Goal: Transaction & Acquisition: Purchase product/service

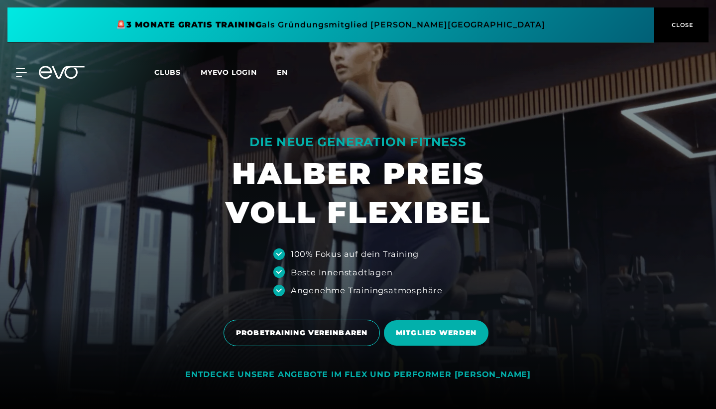
click at [282, 73] on span "en" at bounding box center [282, 72] width 11 height 9
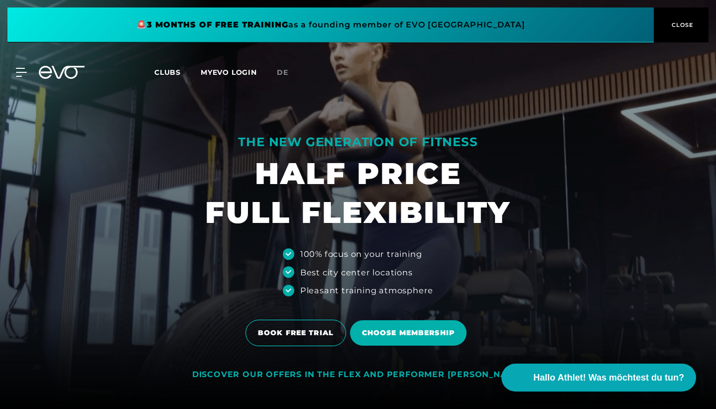
click at [167, 73] on span "Clubs" at bounding box center [167, 72] width 26 height 9
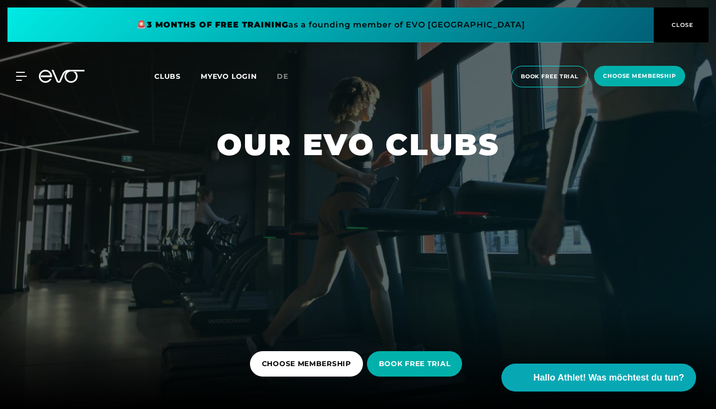
scroll to position [122, 0]
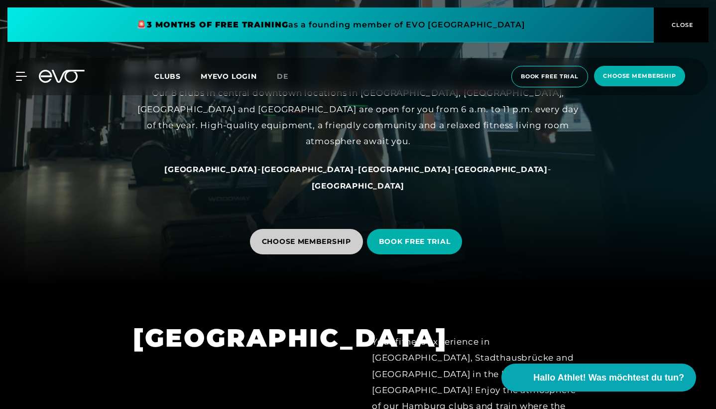
click at [322, 242] on span "CHOOSE MEMBERSHIP" at bounding box center [306, 241] width 89 height 10
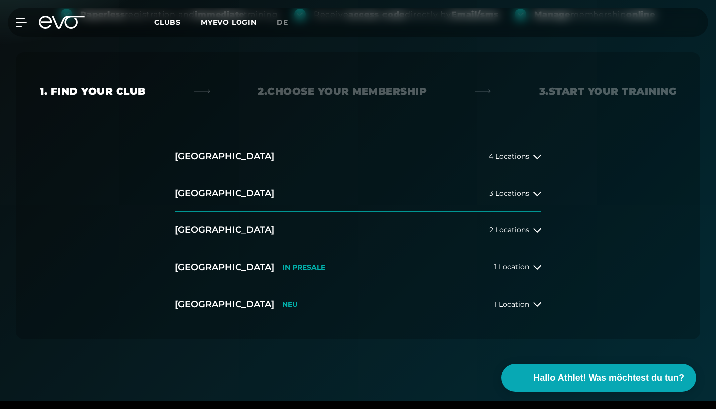
scroll to position [169, 0]
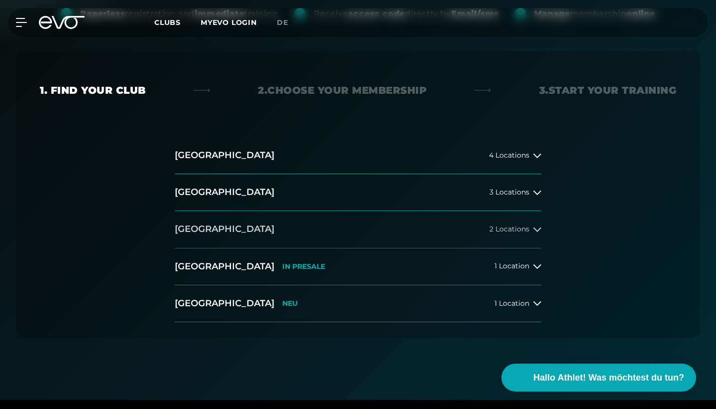
click at [494, 230] on span "2 Locations" at bounding box center [510, 228] width 40 height 7
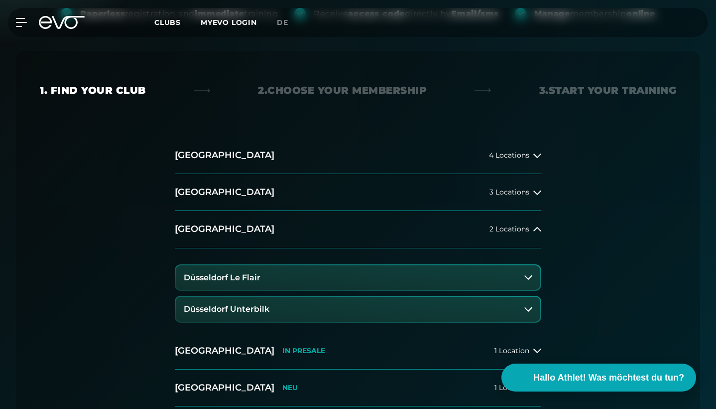
click at [305, 276] on button "Düsseldorf Le Flair" at bounding box center [358, 277] width 365 height 25
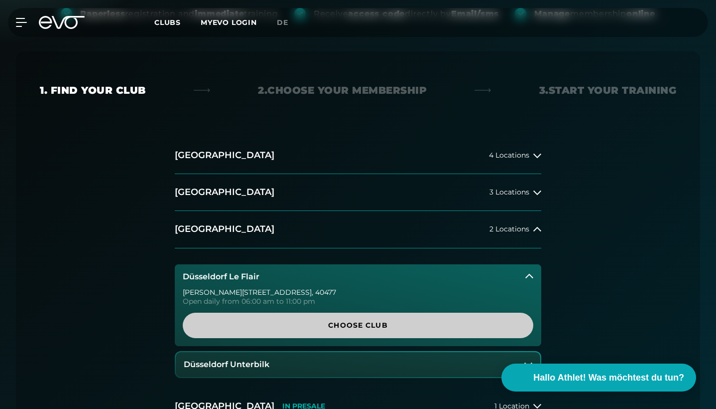
click at [358, 326] on span "Choose Club" at bounding box center [358, 325] width 327 height 10
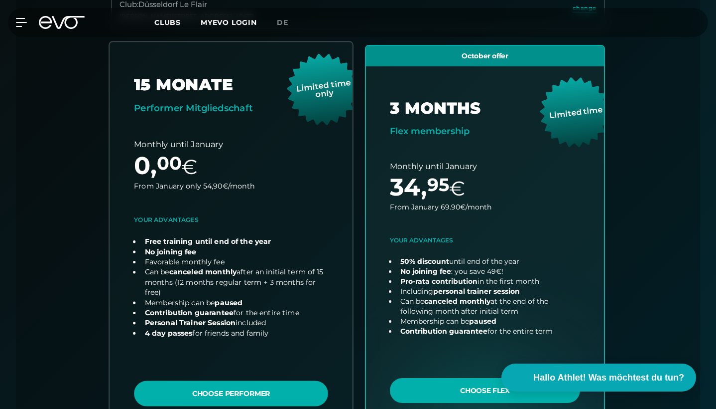
scroll to position [308, 0]
